Goal: Consume media (video, audio): Consume media (video, audio)

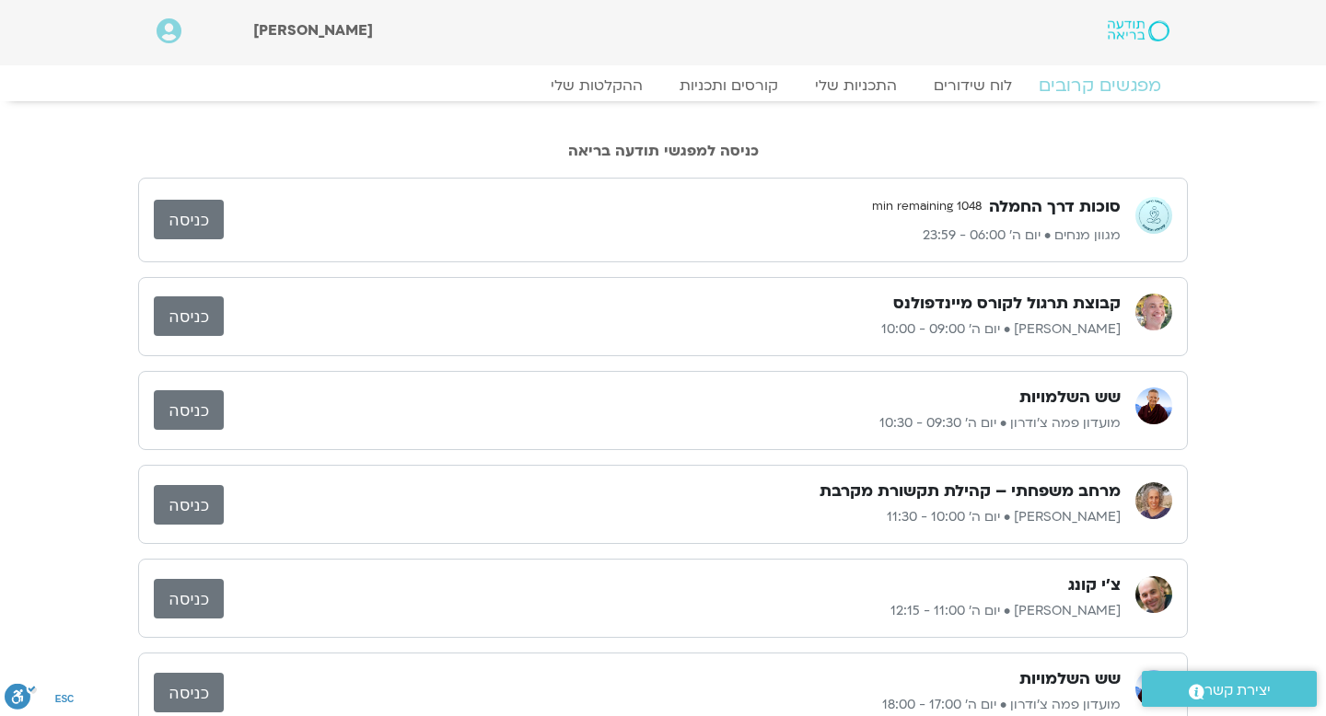
click at [1085, 86] on link "מפגשים קרובים" at bounding box center [1099, 86] width 167 height 22
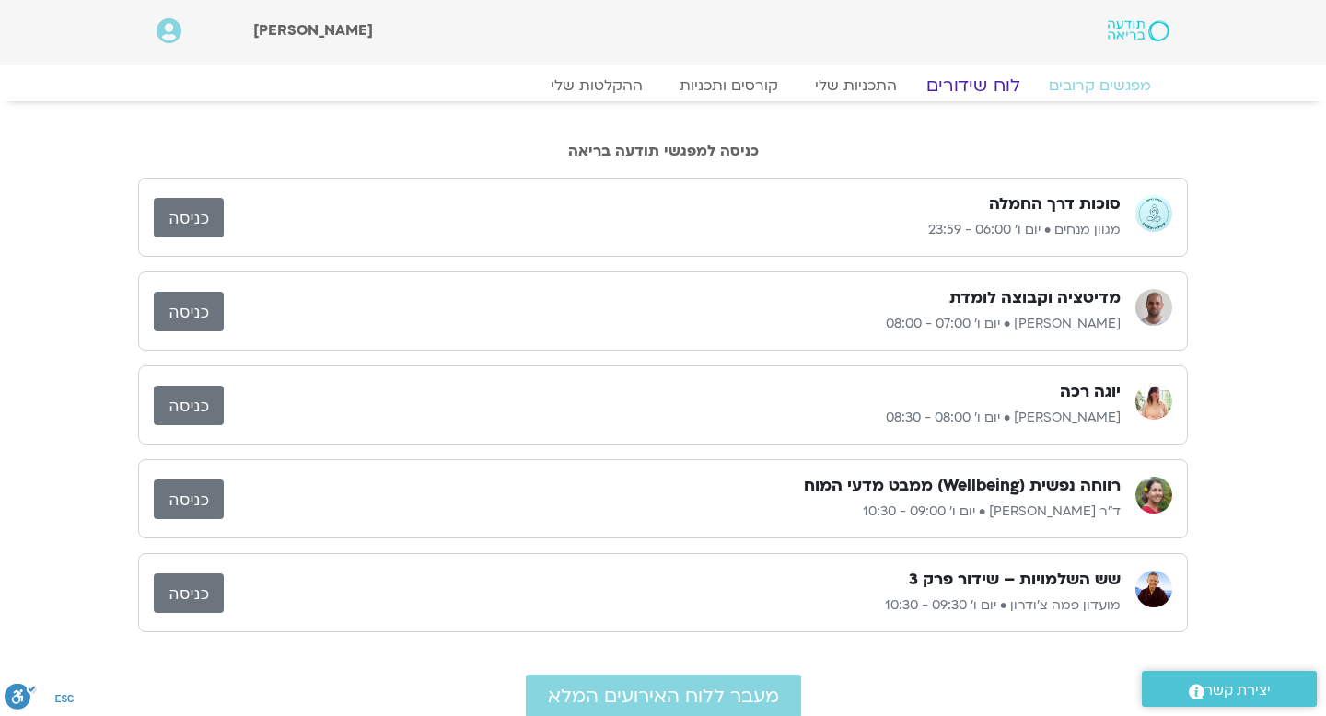
click at [976, 75] on link "לוח שידורים" at bounding box center [973, 86] width 138 height 22
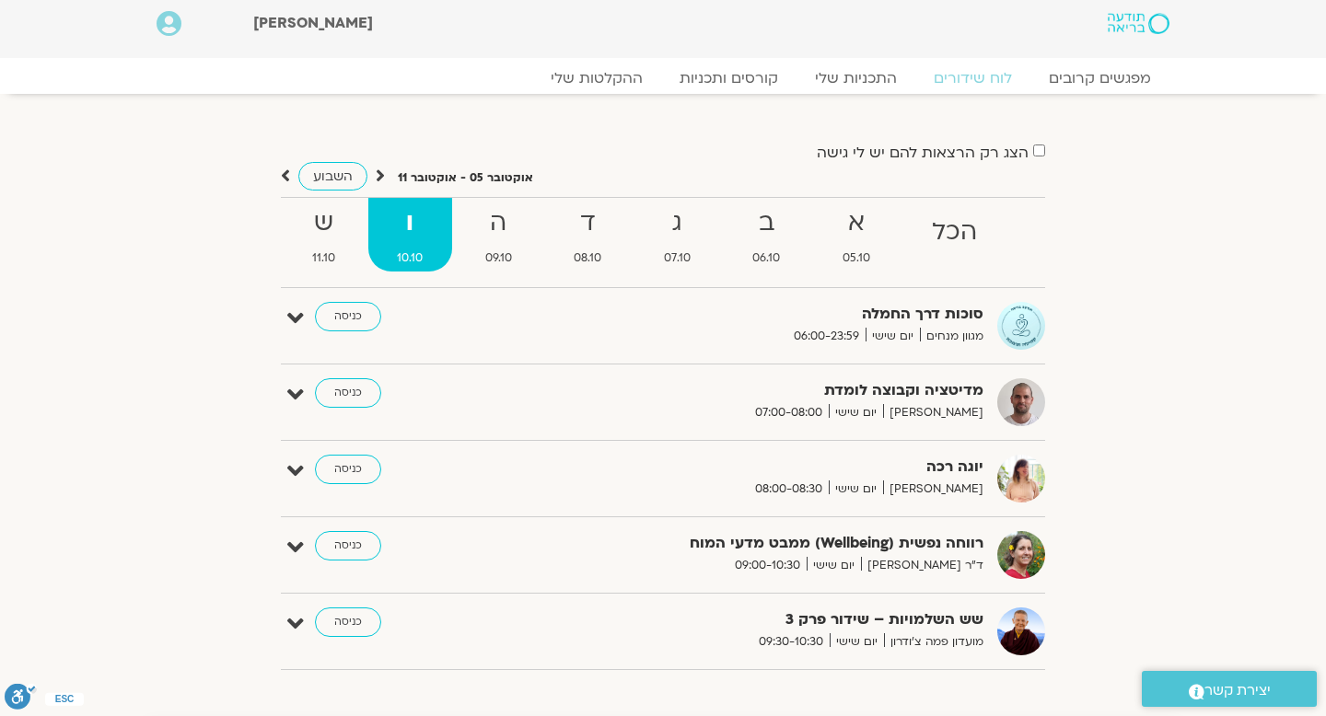
scroll to position [6, 0]
click at [327, 230] on strong "ש" at bounding box center [324, 223] width 82 height 41
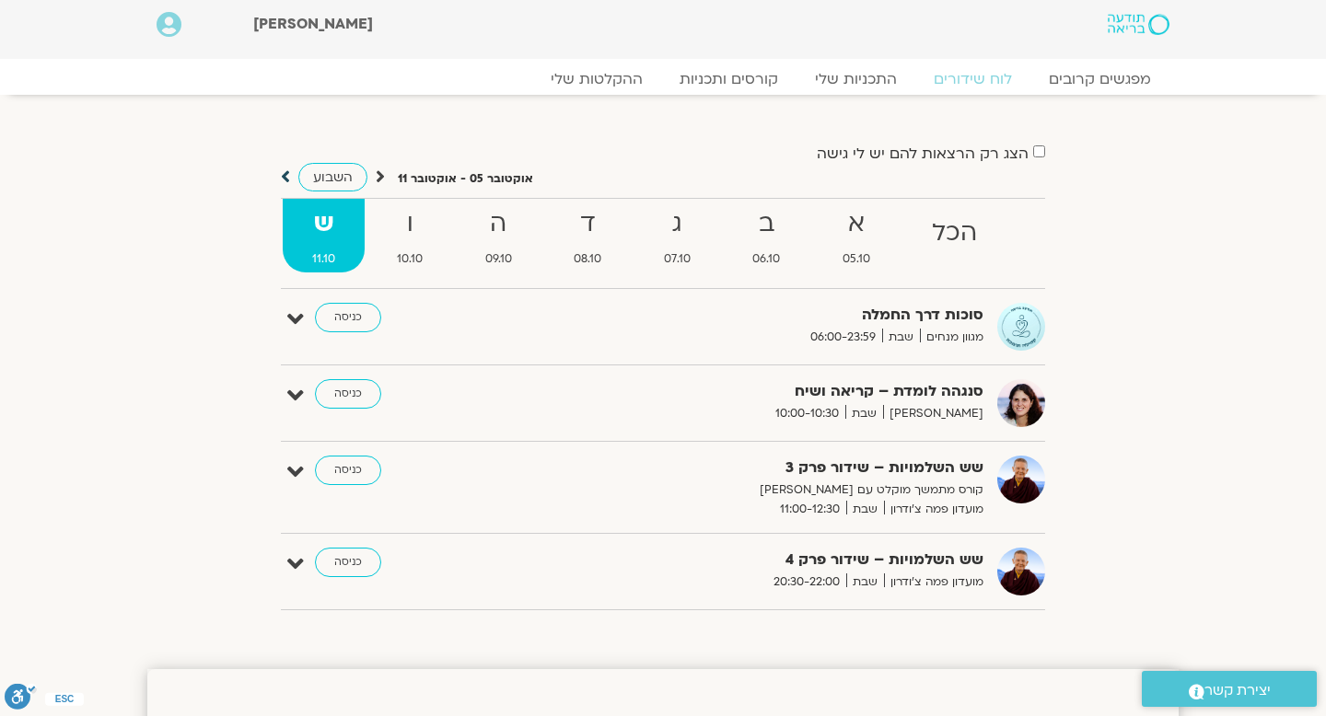
click at [285, 178] on icon at bounding box center [285, 177] width 9 height 18
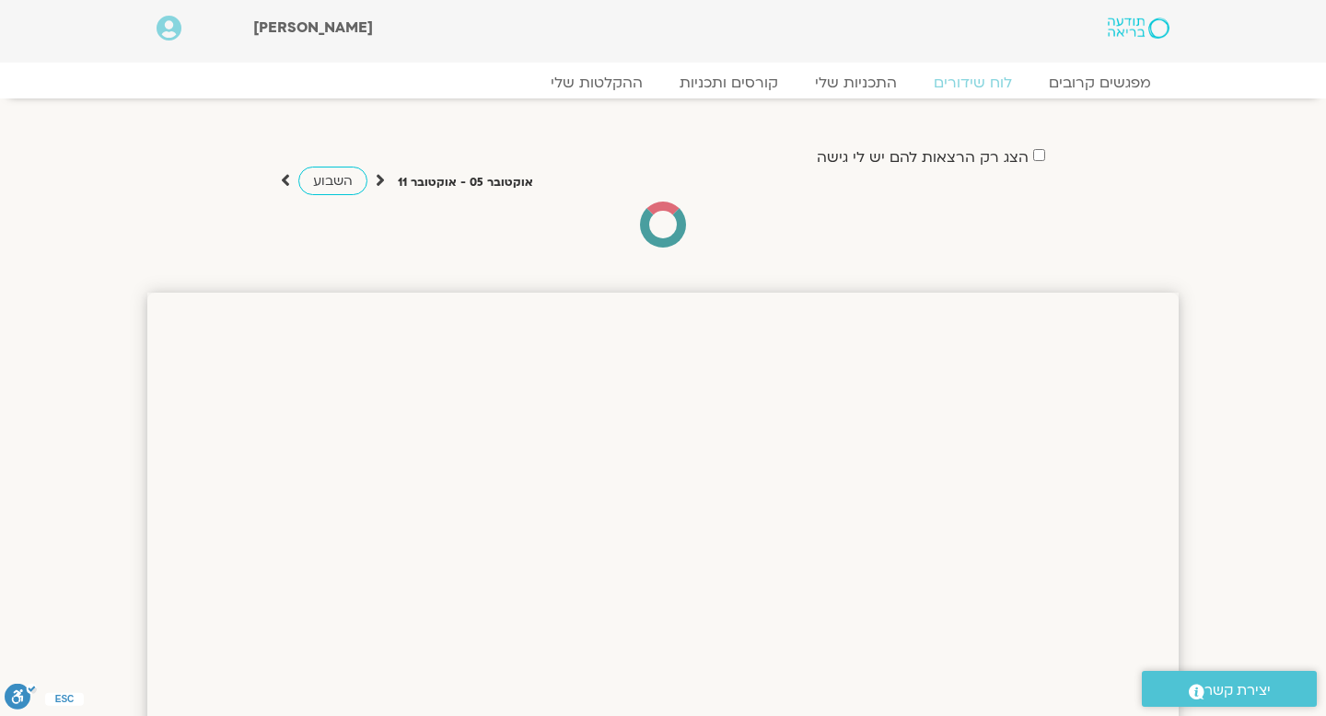
scroll to position [0, 0]
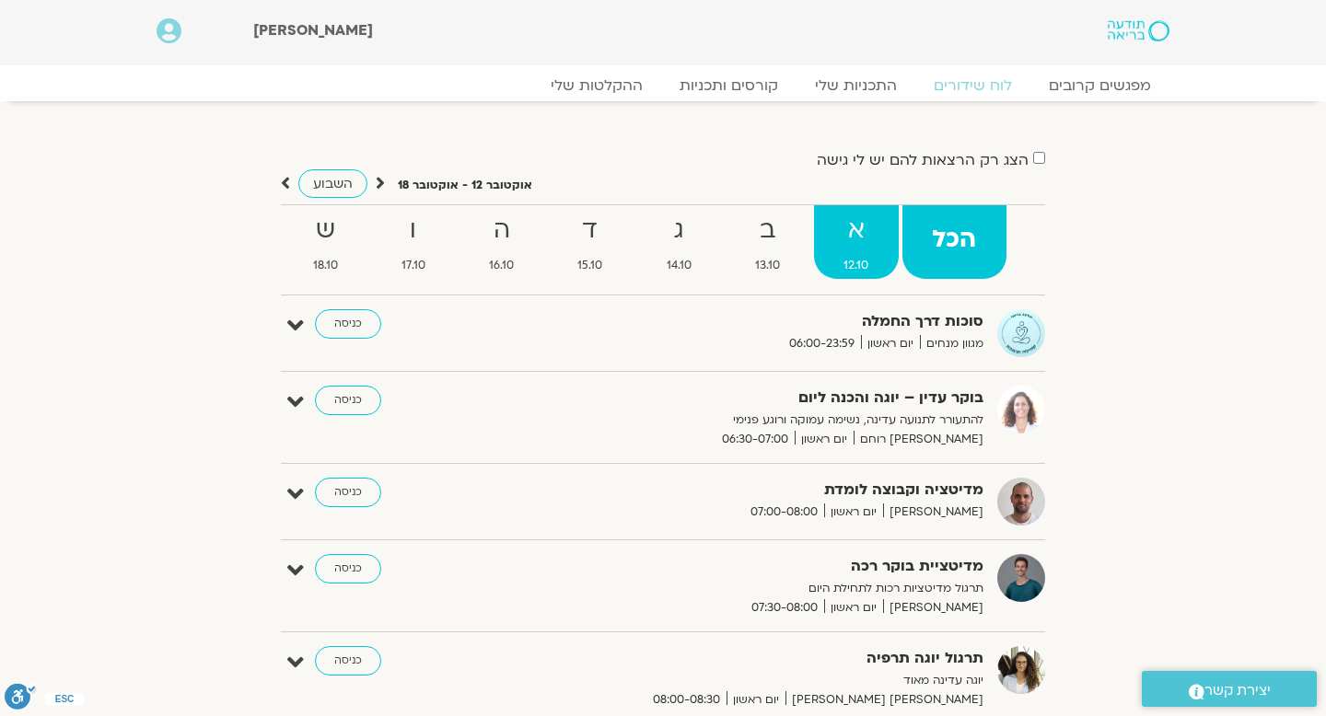
click at [847, 230] on strong "א" at bounding box center [856, 230] width 85 height 41
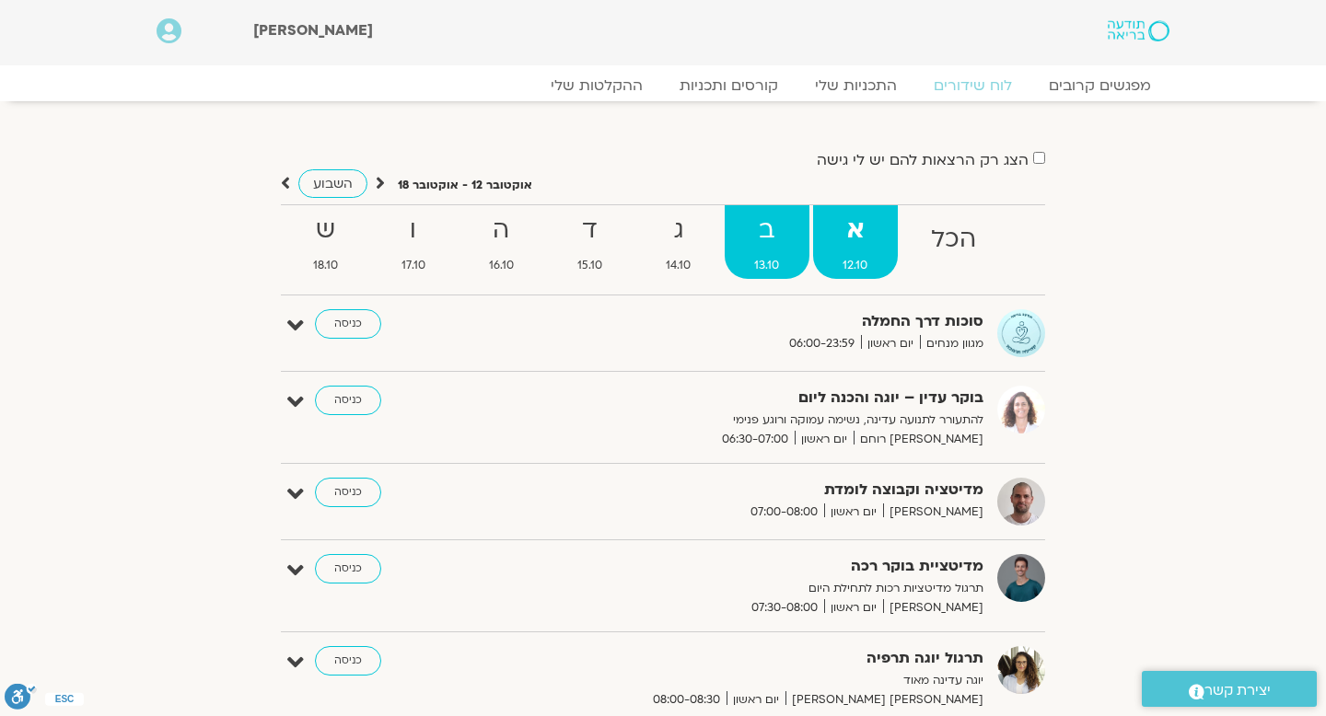
click at [774, 235] on strong "ב" at bounding box center [766, 230] width 85 height 41
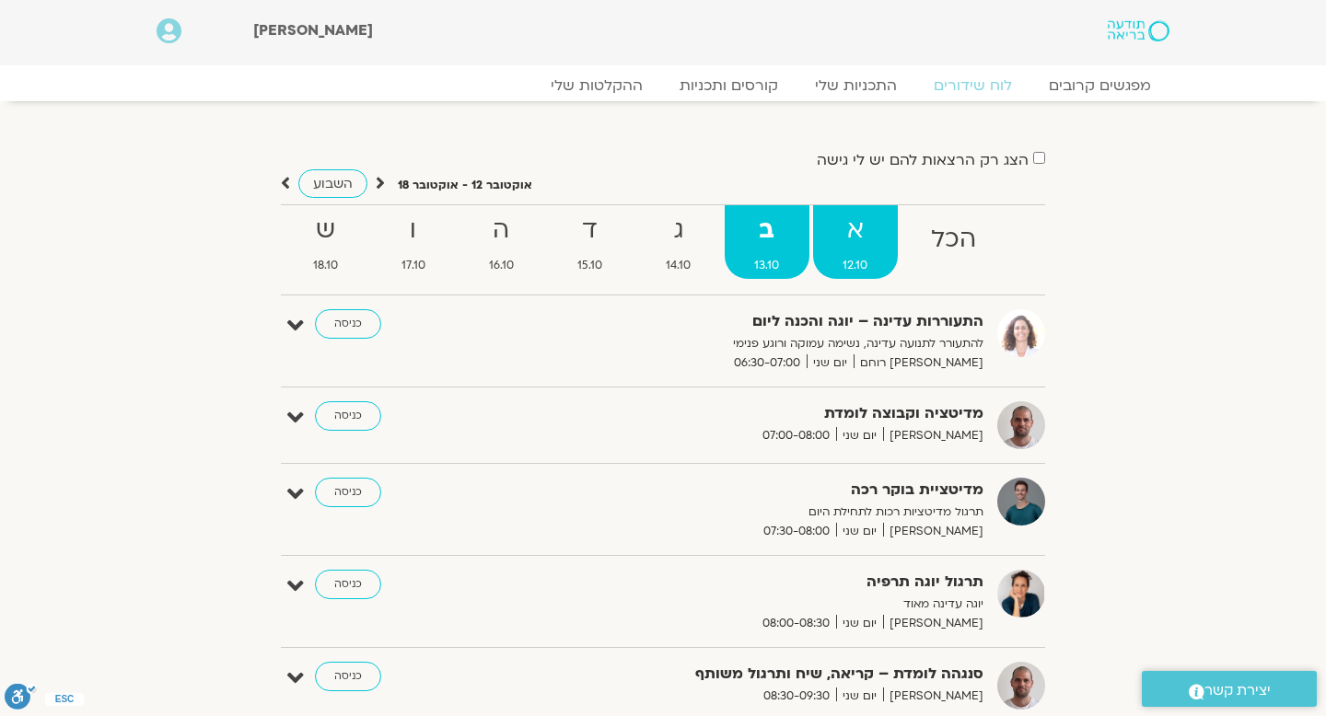
click at [847, 238] on strong "א" at bounding box center [855, 230] width 85 height 41
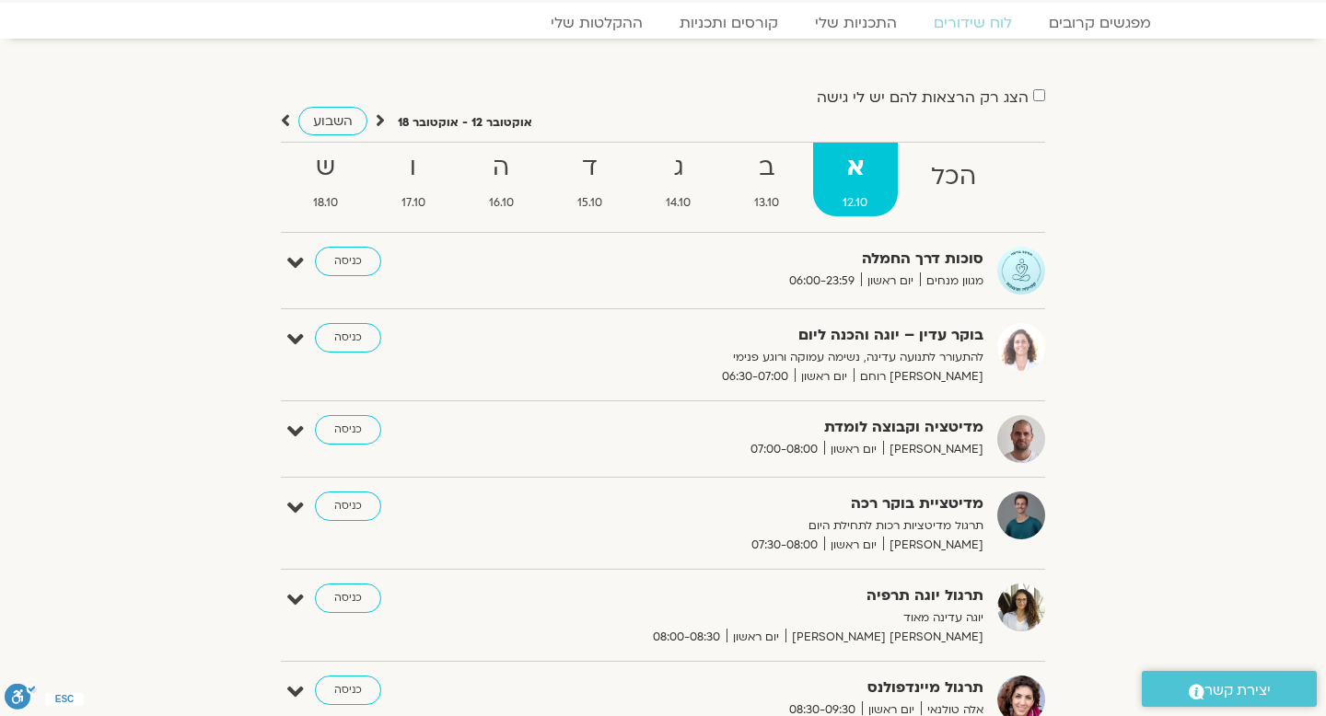
scroll to position [58, 0]
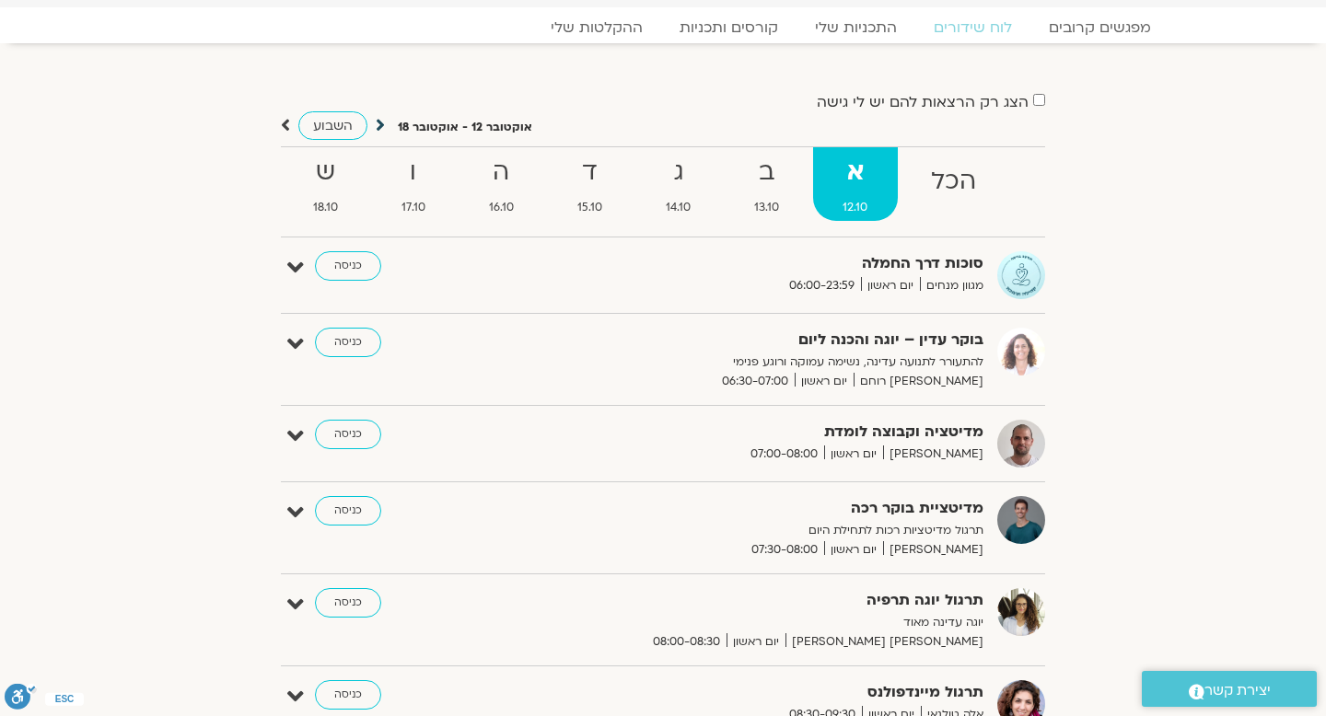
click at [377, 123] on icon at bounding box center [380, 125] width 9 height 18
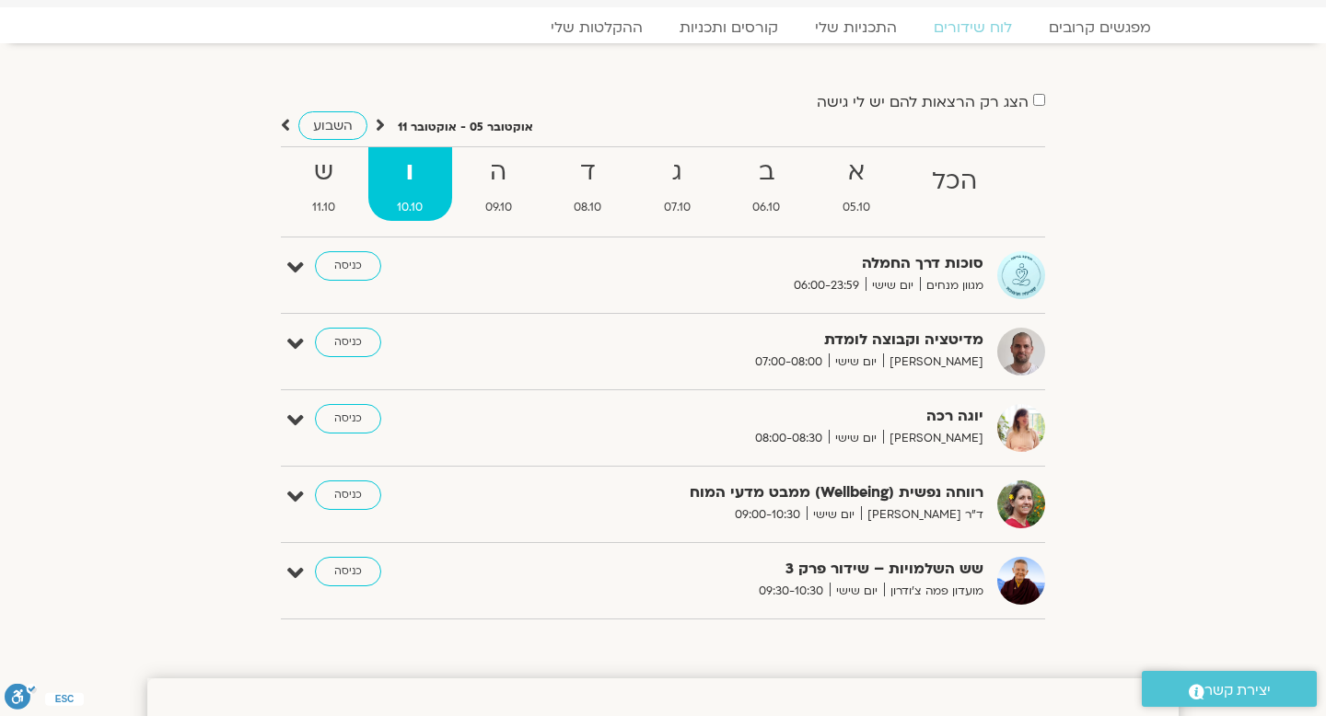
click at [377, 123] on icon at bounding box center [380, 125] width 9 height 18
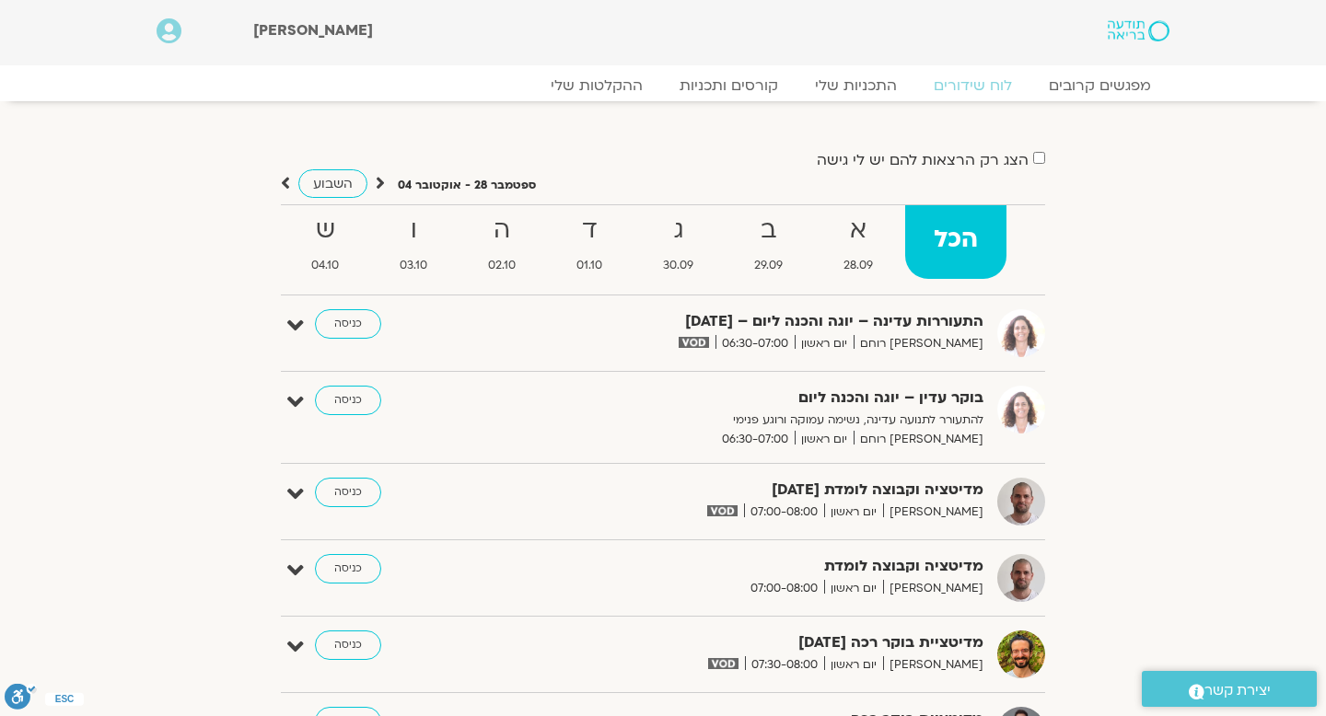
scroll to position [0, 0]
click at [289, 186] on icon at bounding box center [285, 183] width 9 height 18
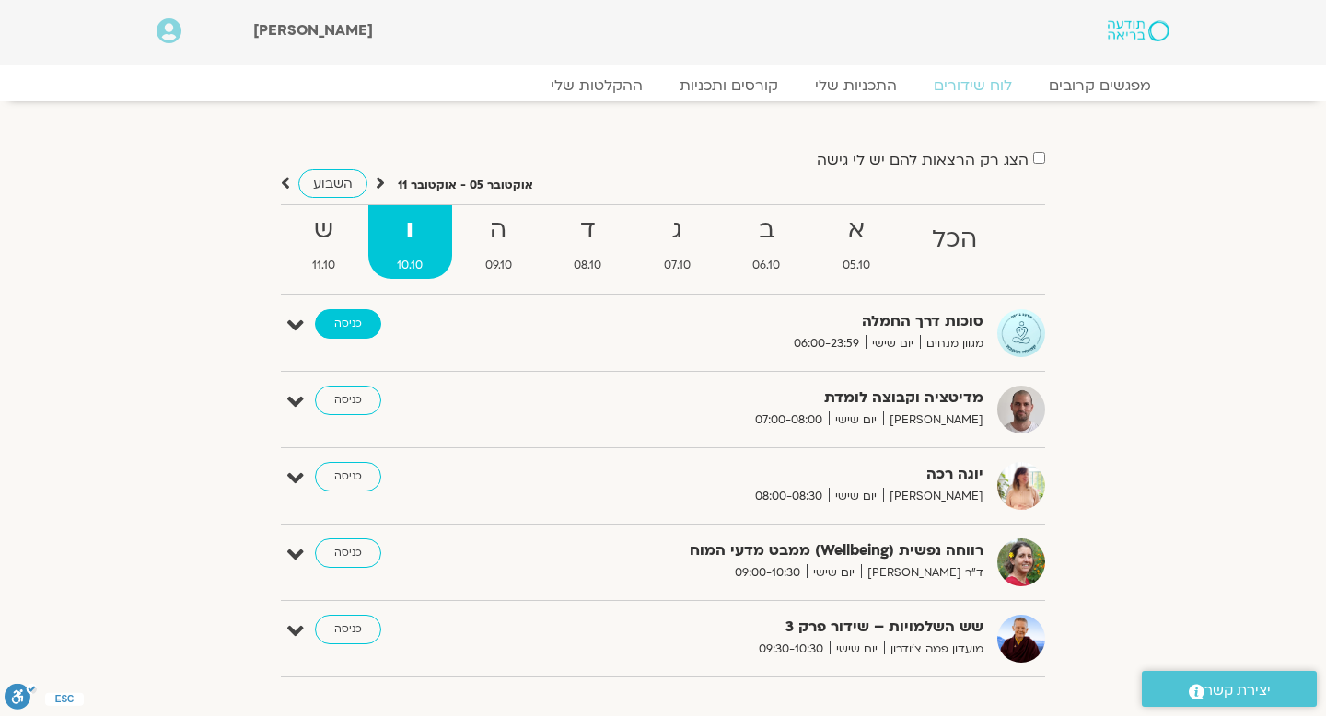
click at [344, 324] on link "כניסה" at bounding box center [348, 323] width 66 height 29
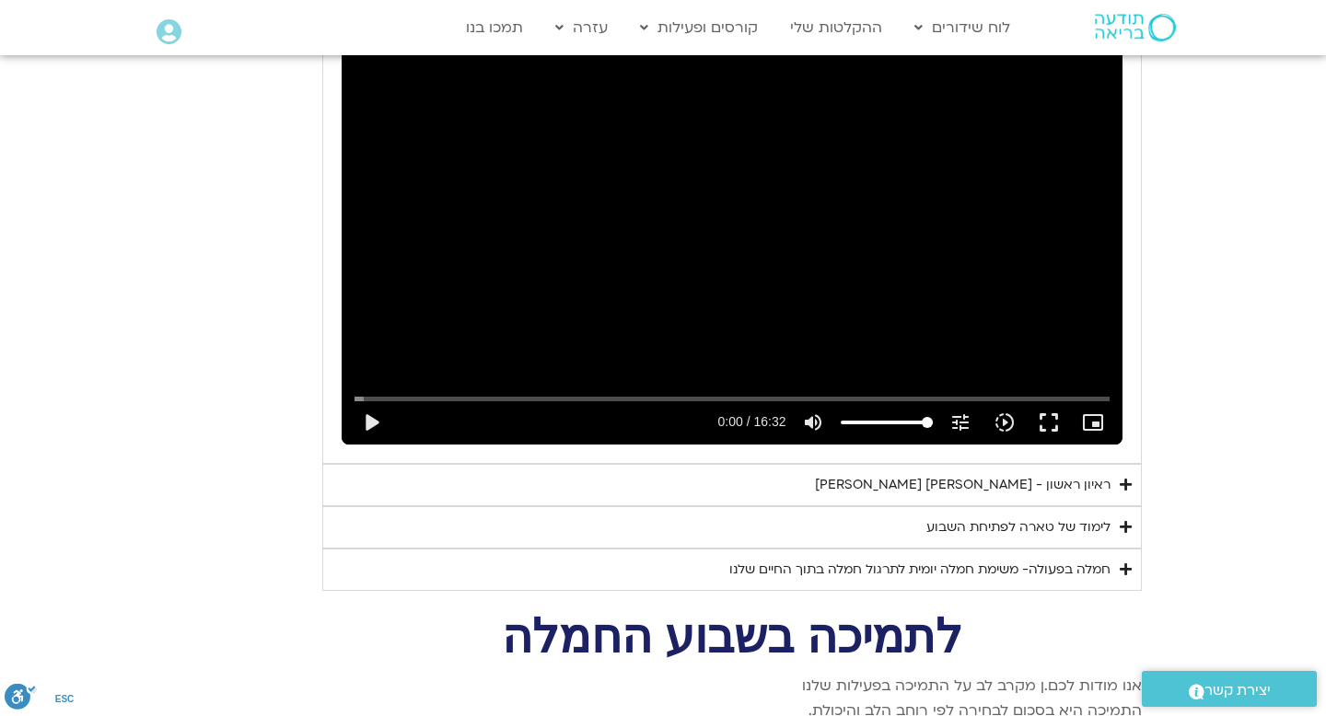
scroll to position [2881, 0]
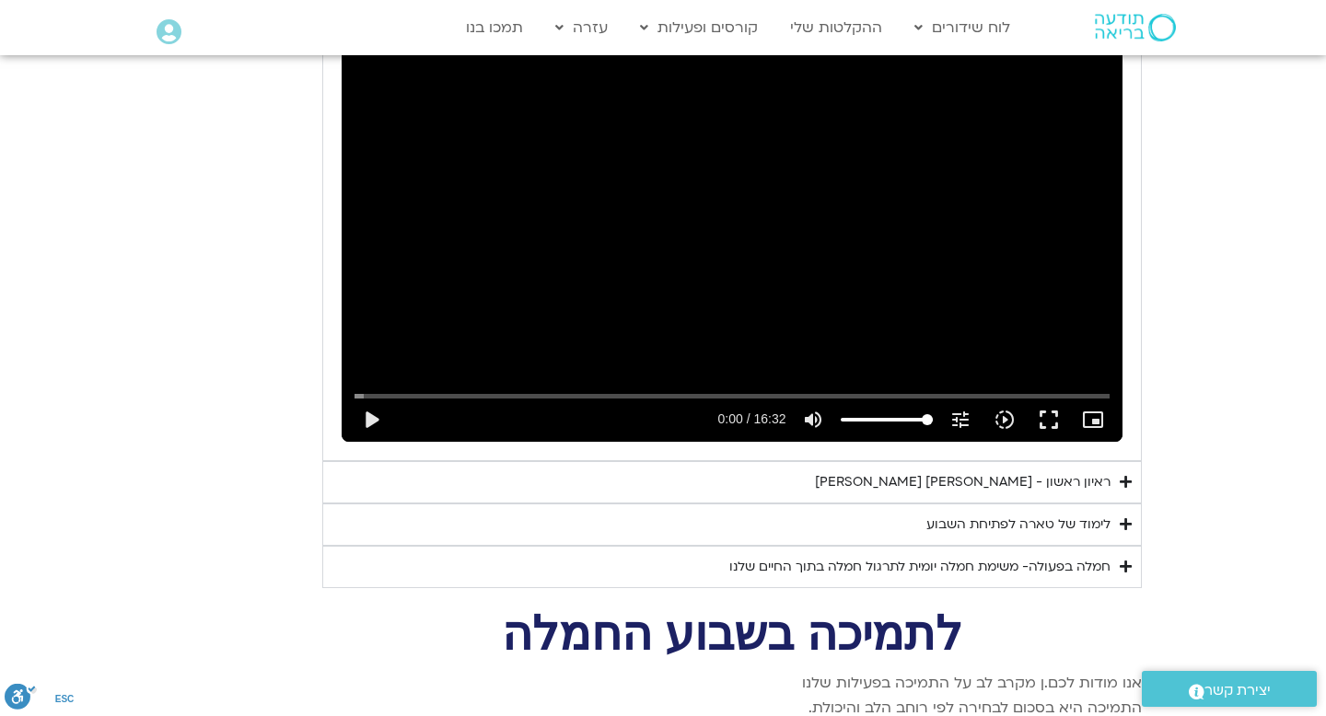
click at [952, 471] on div "ראיון ראשון - טארה בראך וכריסטין נף" at bounding box center [962, 482] width 295 height 22
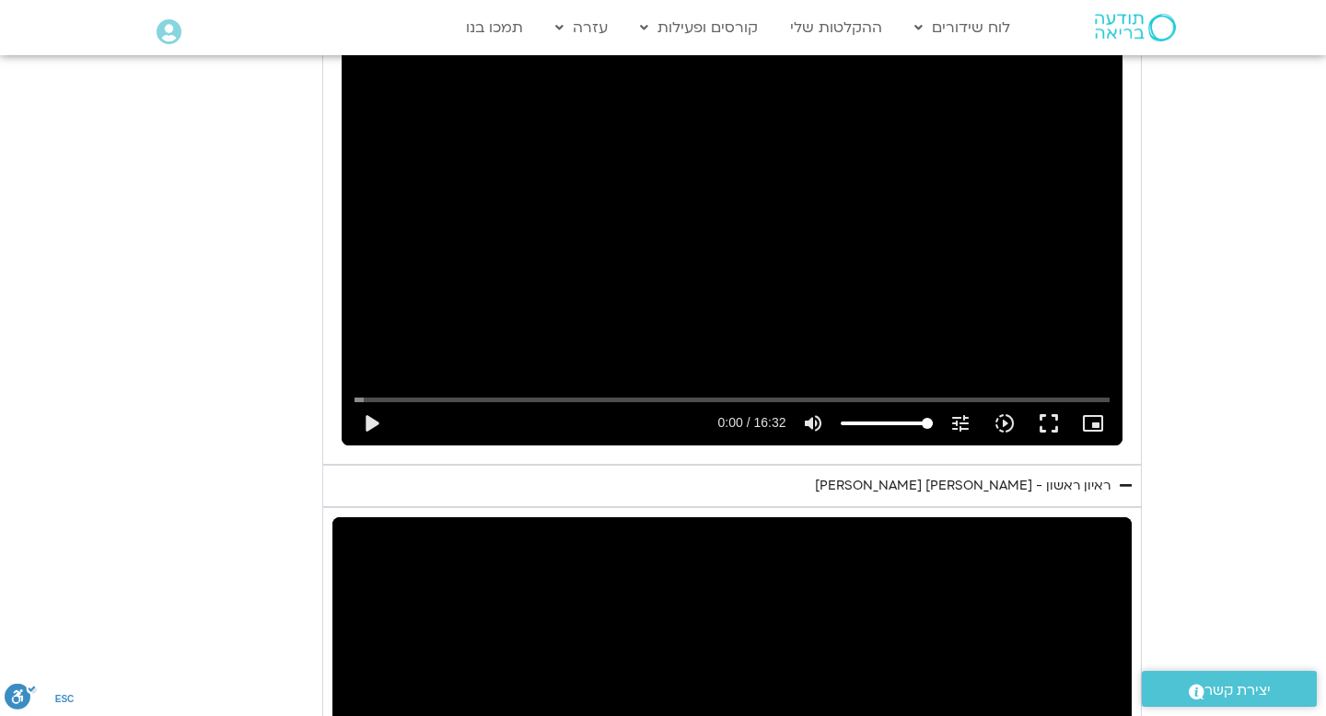
scroll to position [2875, 0]
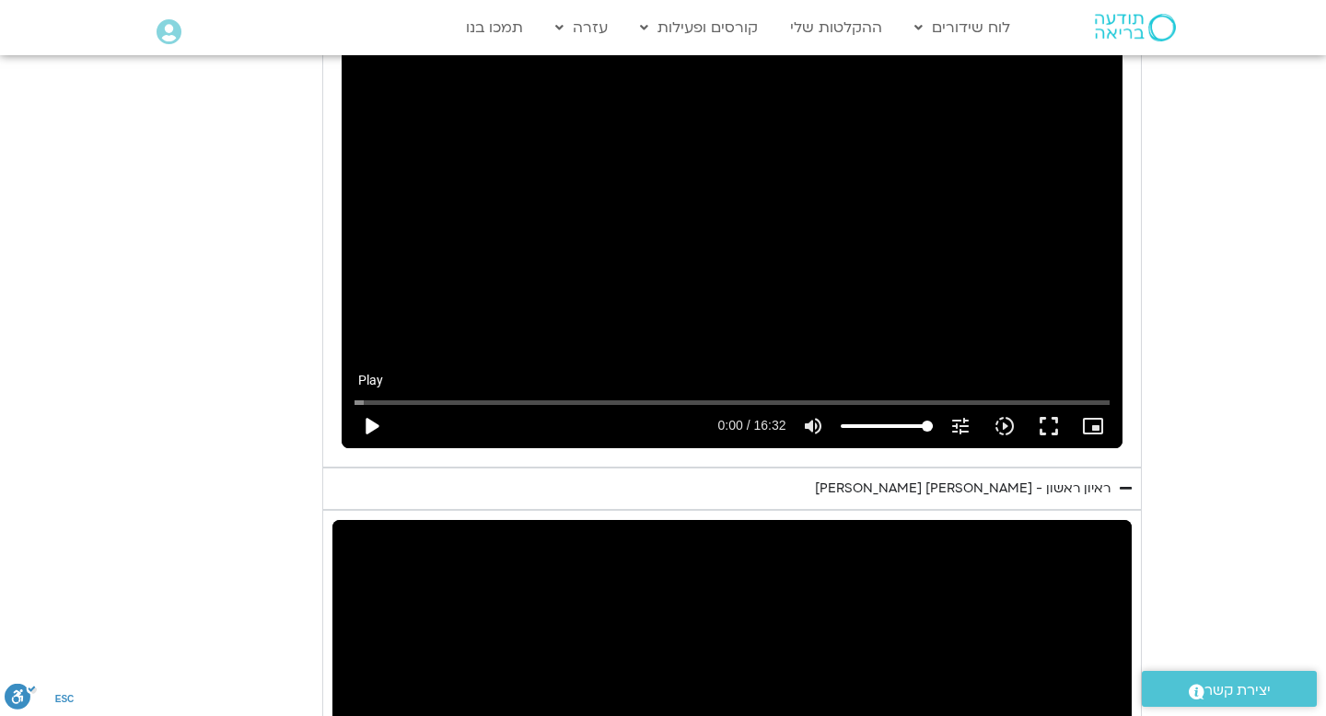
click at [368, 404] on button "play_arrow" at bounding box center [371, 426] width 44 height 44
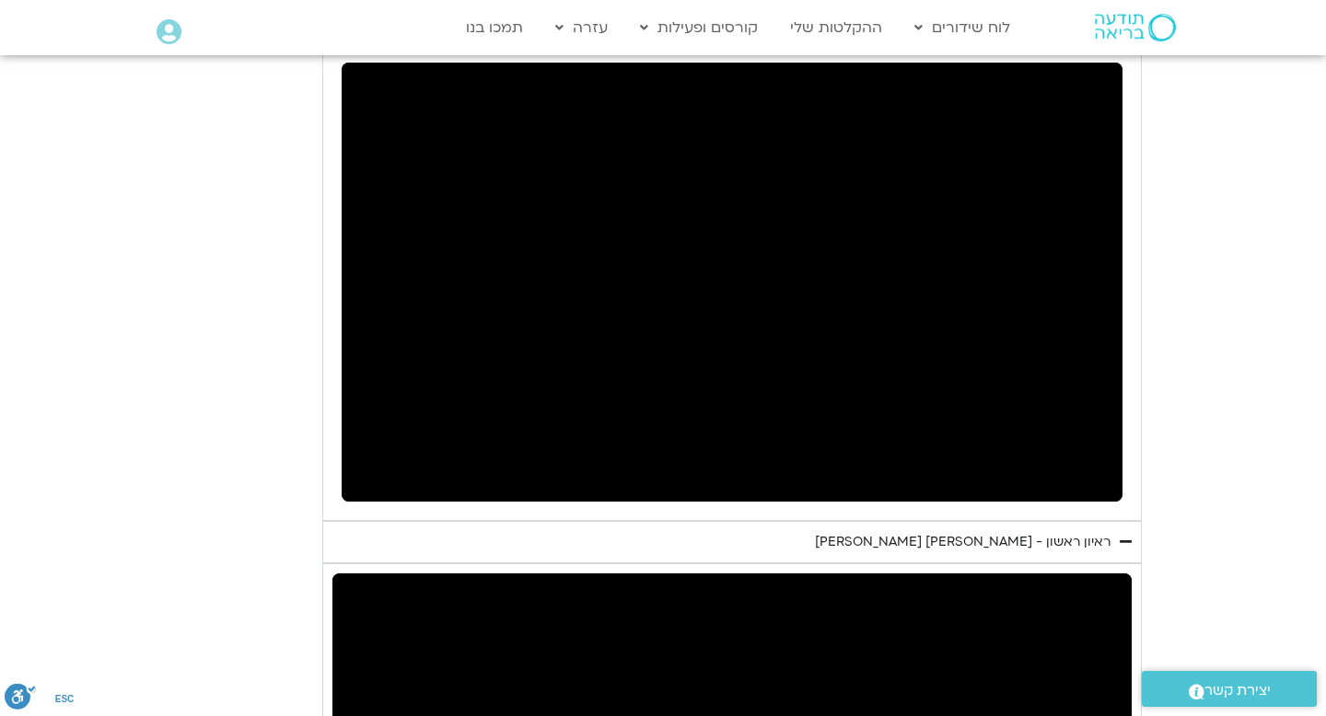
scroll to position [2869, 0]
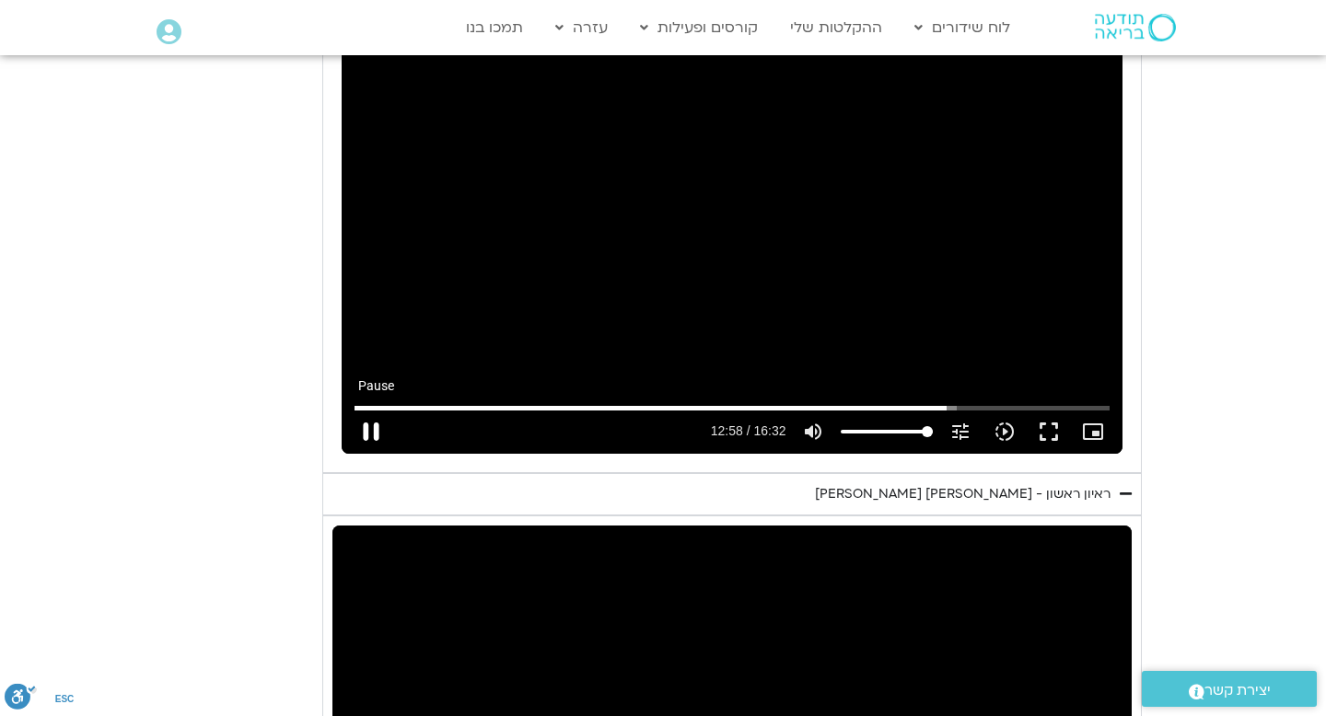
click at [374, 410] on button "pause" at bounding box center [371, 432] width 44 height 44
type input "778.859046"
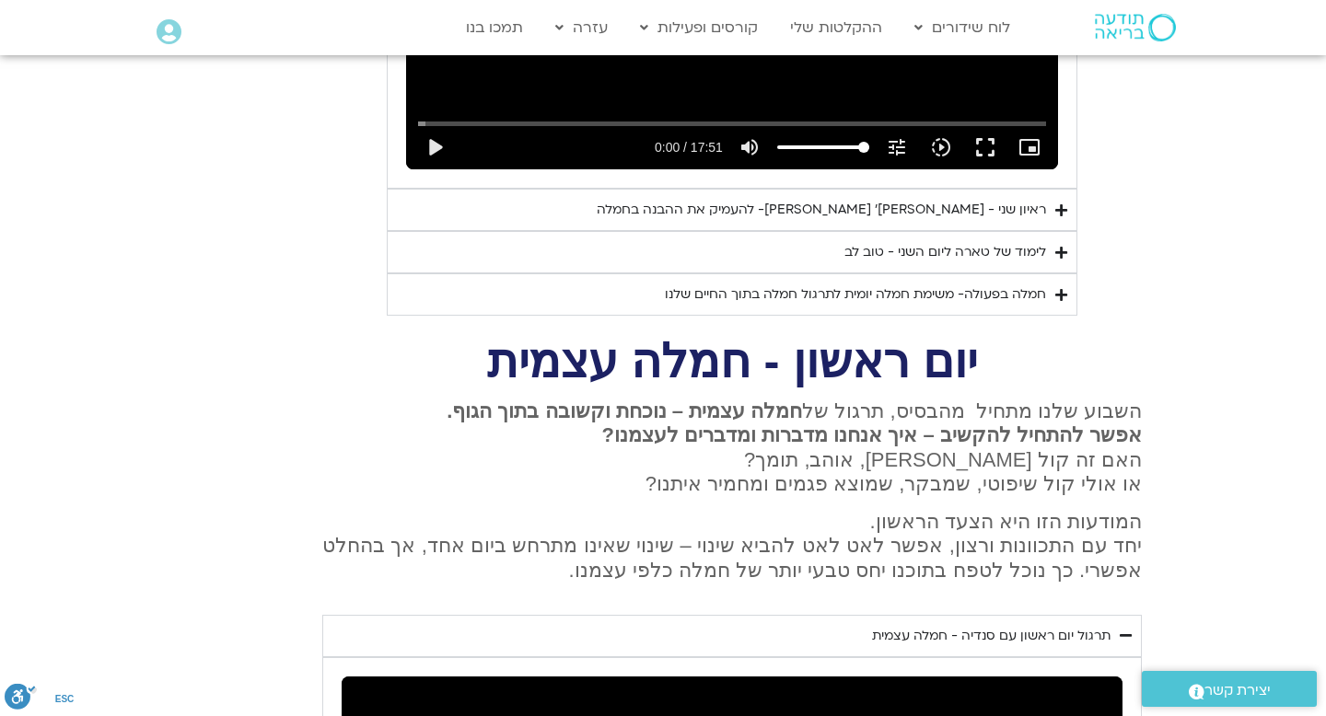
scroll to position [1859, 0]
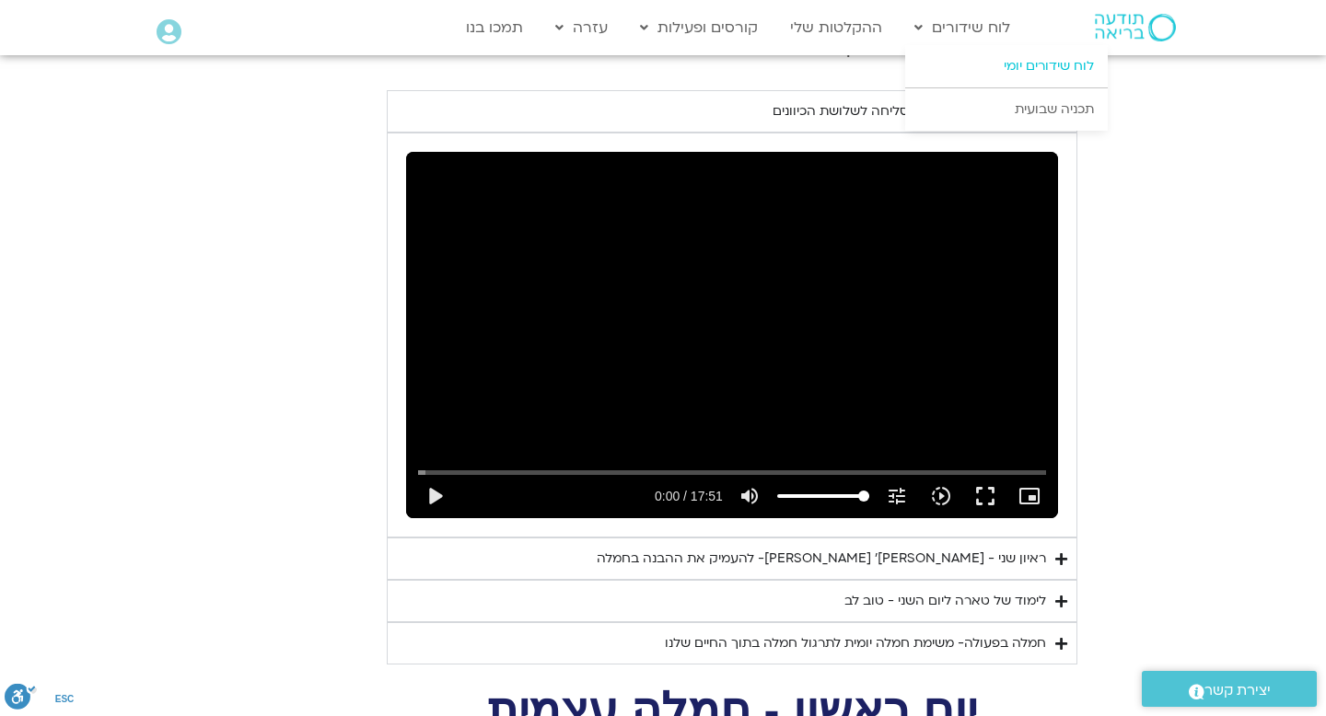
click at [995, 66] on link "לוח שידורים יומי" at bounding box center [1006, 66] width 203 height 42
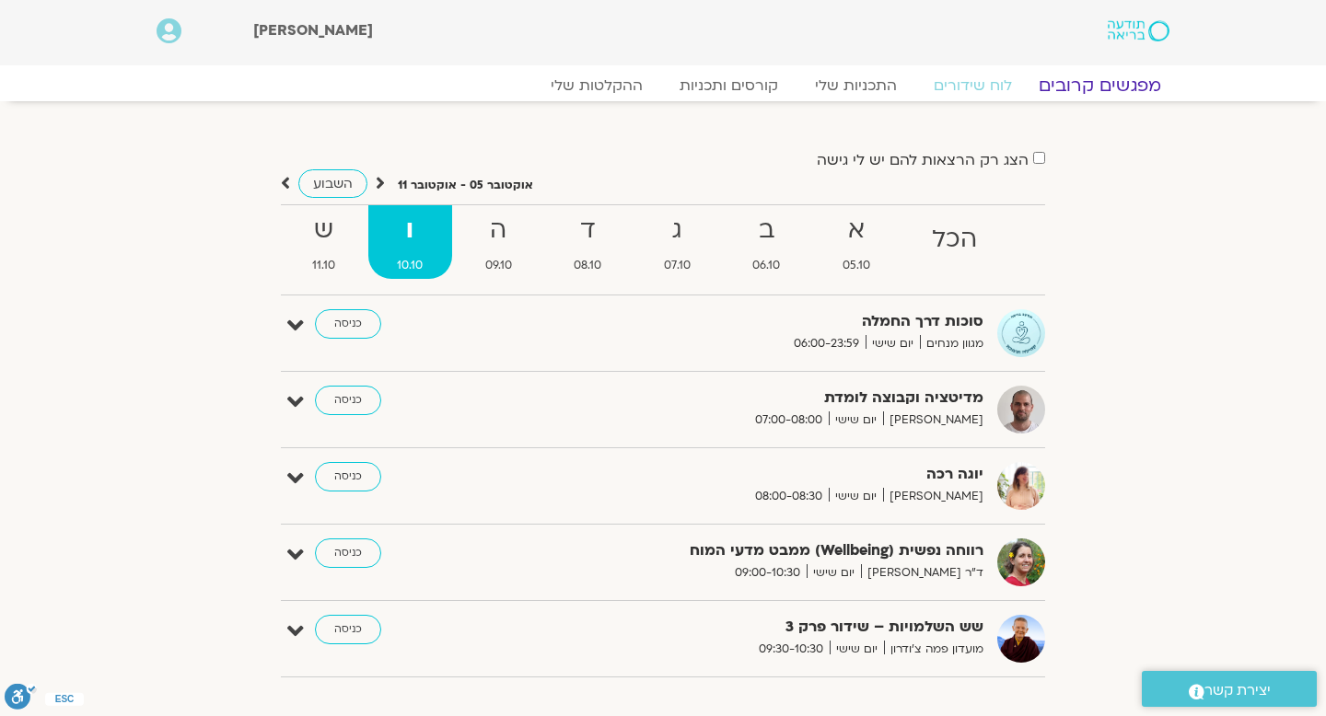
click at [1081, 90] on link "מפגשים קרובים" at bounding box center [1099, 86] width 167 height 22
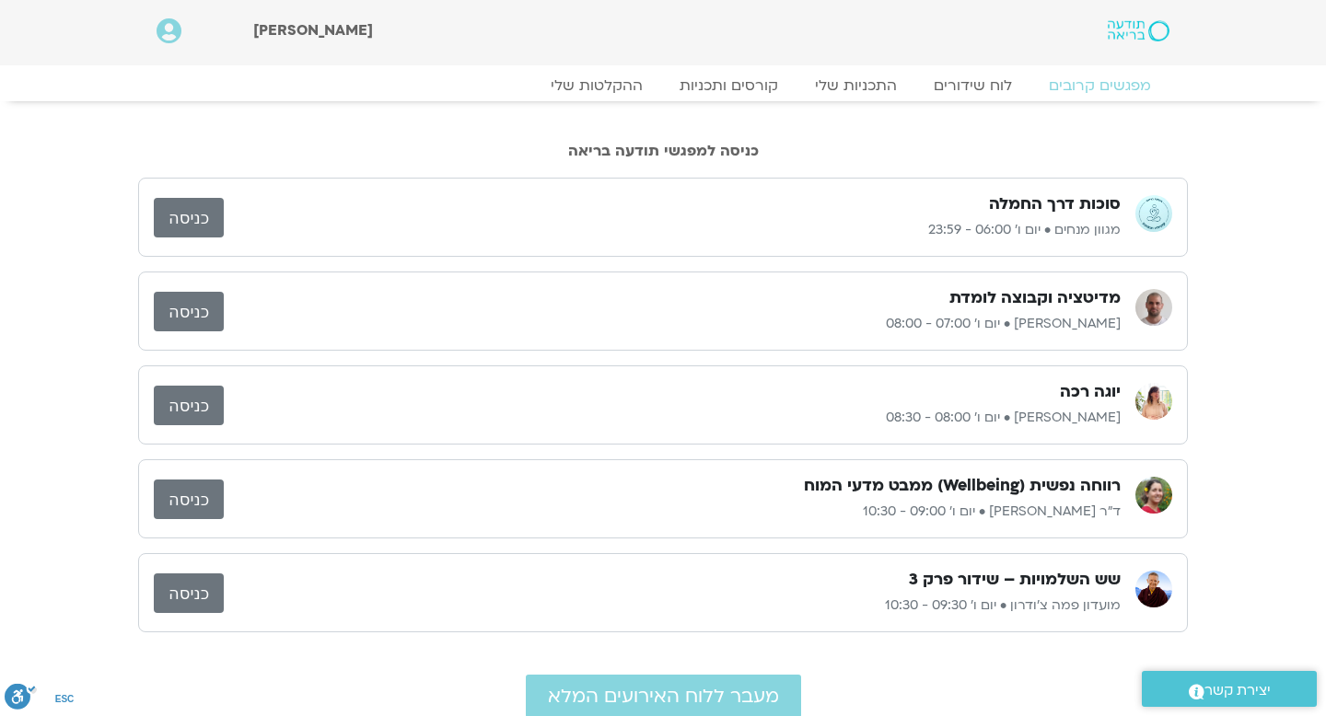
click at [202, 308] on link "כניסה" at bounding box center [189, 312] width 70 height 40
